Goal: Information Seeking & Learning: Understand process/instructions

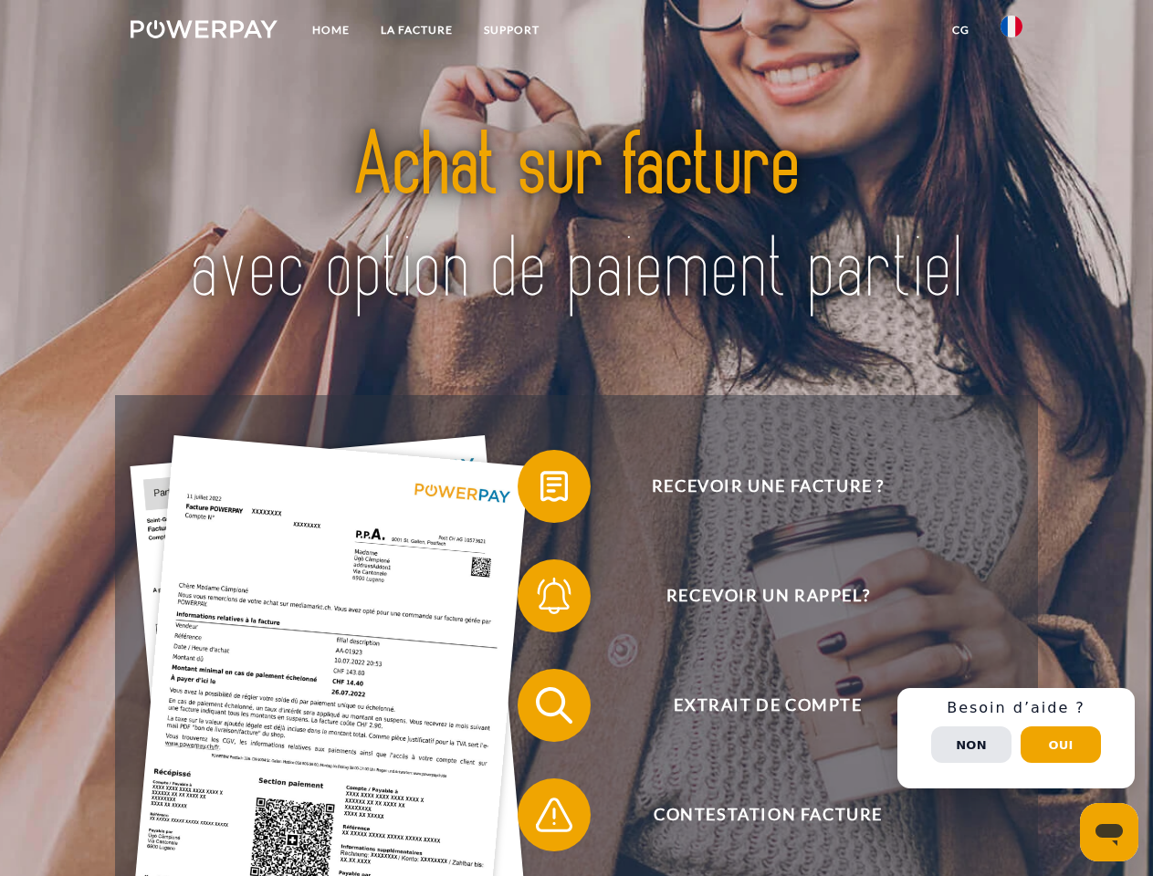
click at [204, 32] on img at bounding box center [204, 29] width 147 height 18
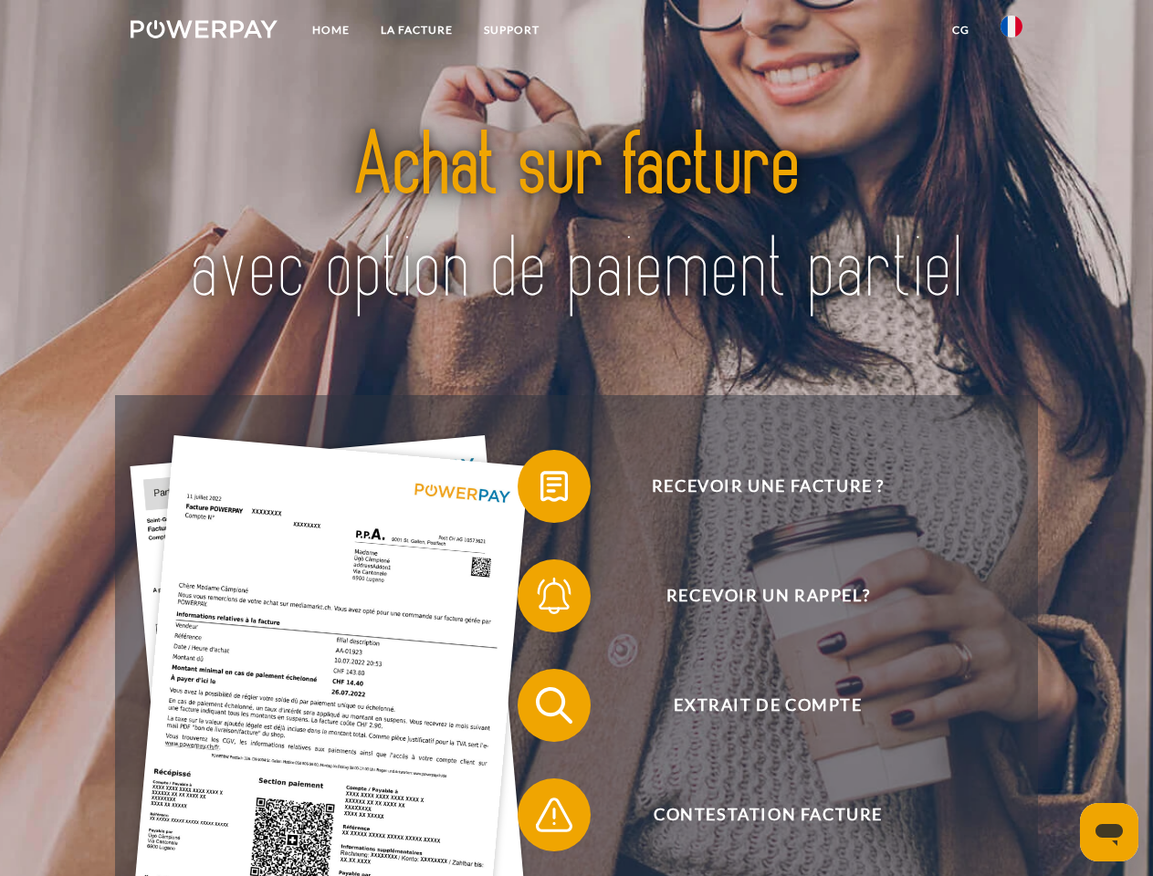
click at [1011, 32] on img at bounding box center [1011, 27] width 22 height 22
click at [960, 30] on link "CG" at bounding box center [960, 30] width 48 height 33
click at [540, 490] on span at bounding box center [526, 486] width 91 height 91
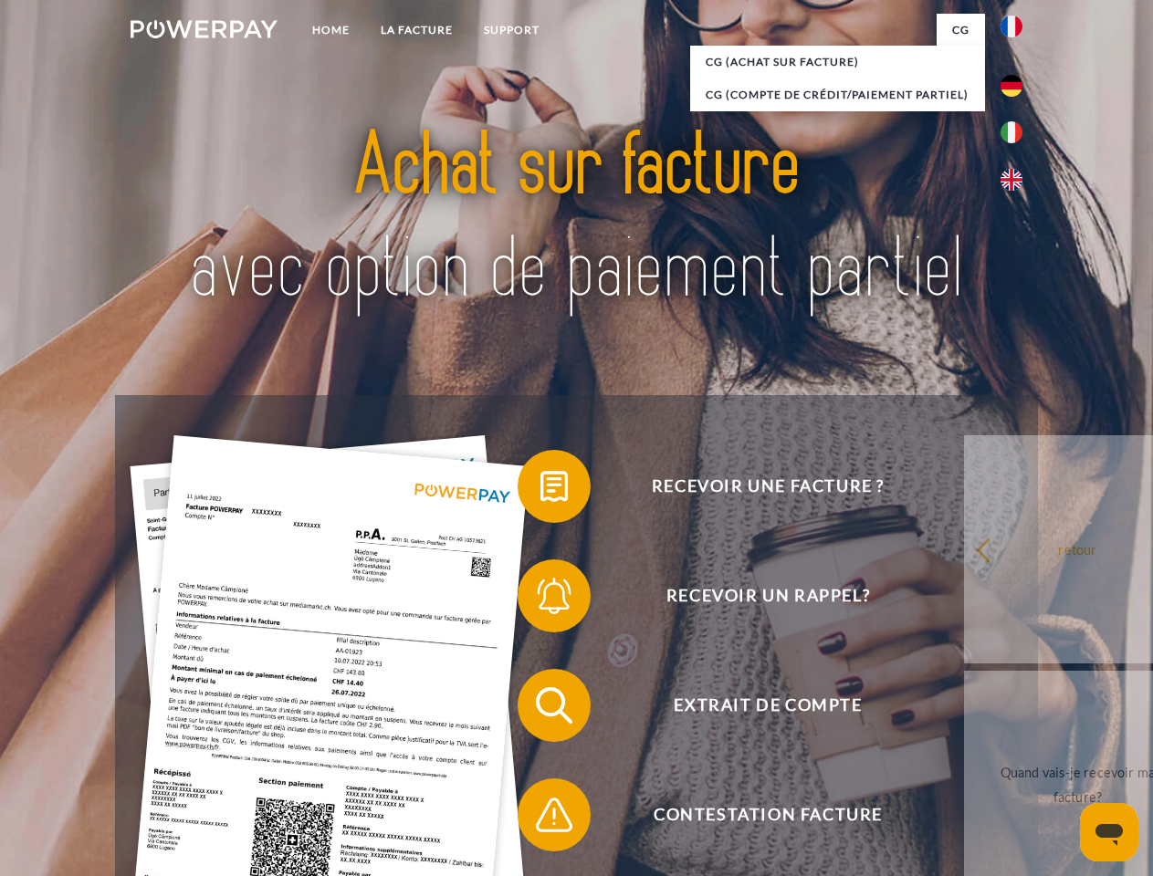
click at [540, 600] on span at bounding box center [526, 595] width 91 height 91
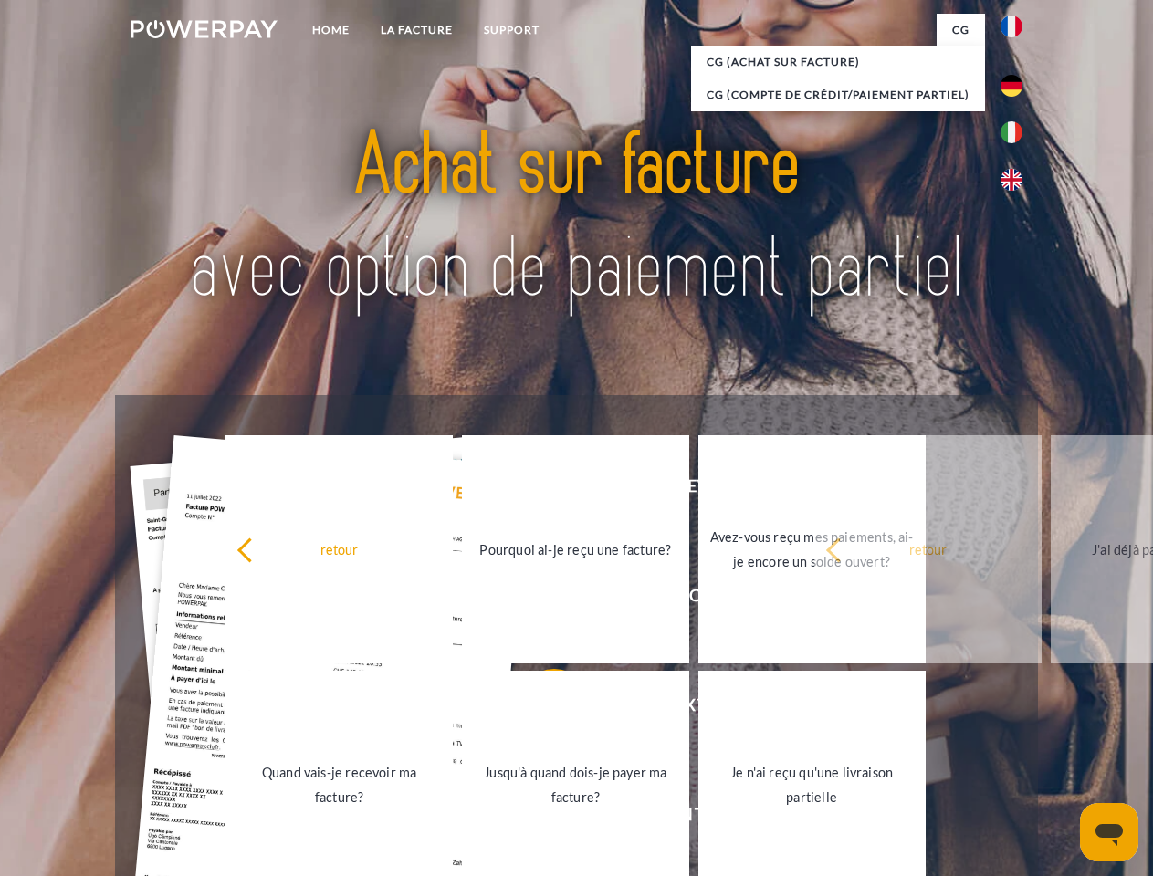
click at [540, 709] on link "Jusqu'à quand dois-je payer ma facture?" at bounding box center [575, 785] width 227 height 228
click at [540, 819] on span at bounding box center [526, 814] width 91 height 91
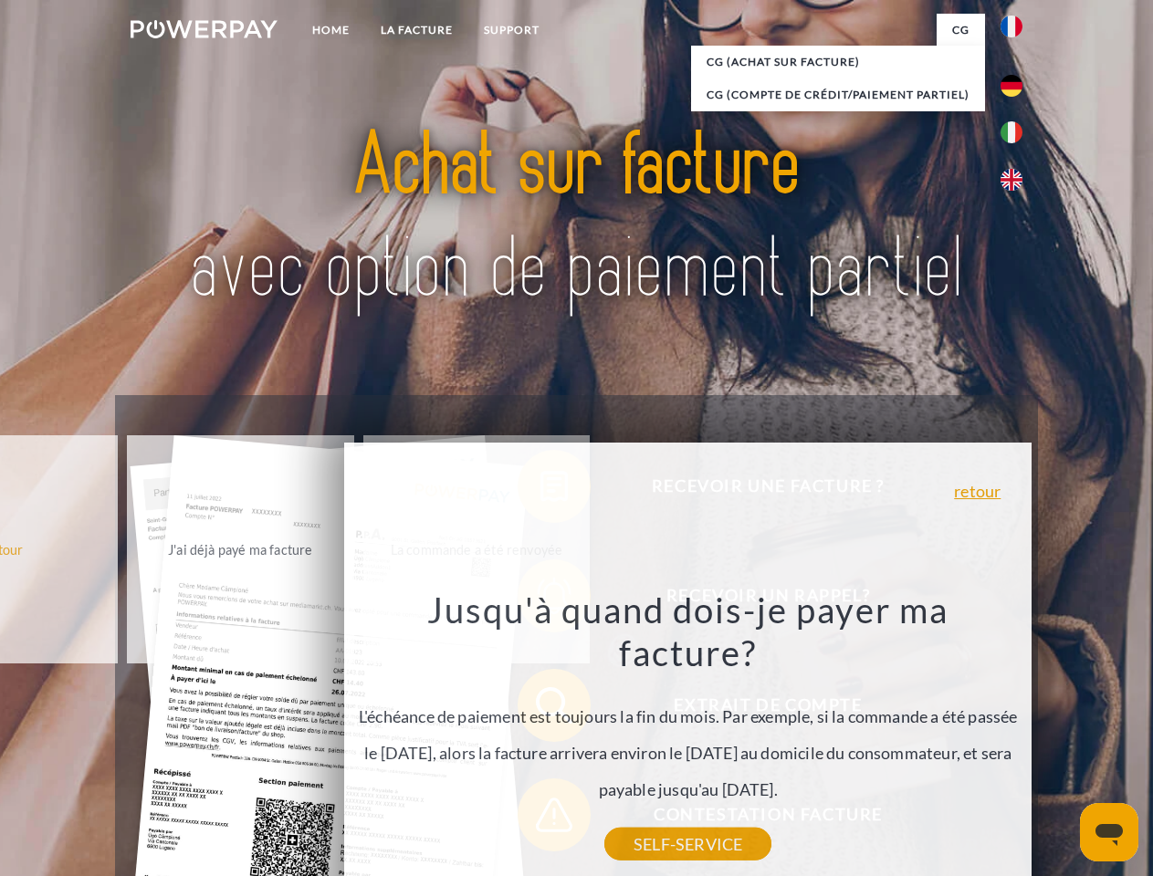
click at [1016, 738] on div "Recevoir une facture ? Recevoir un rappel? Extrait de compte retour" at bounding box center [576, 760] width 922 height 730
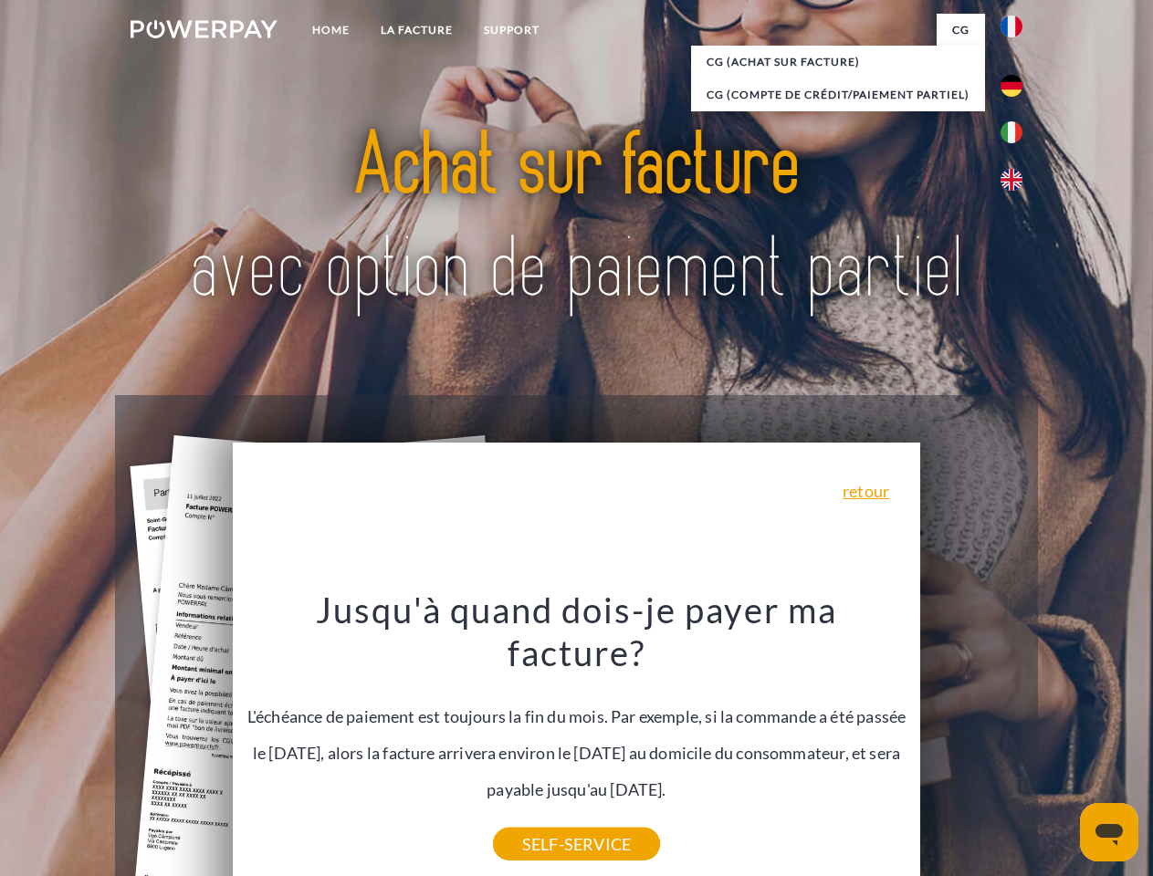
click at [971, 742] on span "Extrait de compte" at bounding box center [767, 705] width 447 height 73
click at [1060, 745] on header "Home LA FACTURE Support" at bounding box center [576, 630] width 1153 height 1260
